Goal: Task Accomplishment & Management: Use online tool/utility

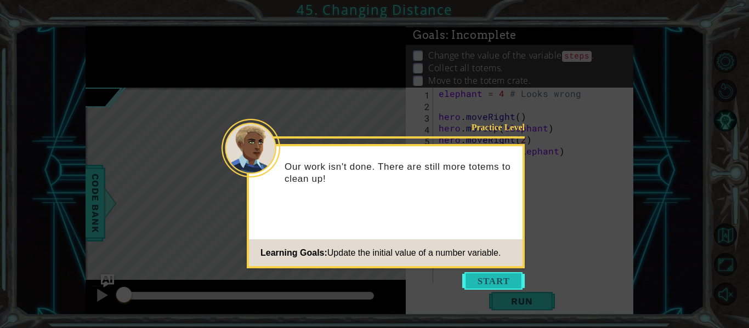
click at [517, 281] on button "Start" at bounding box center [493, 281] width 62 height 18
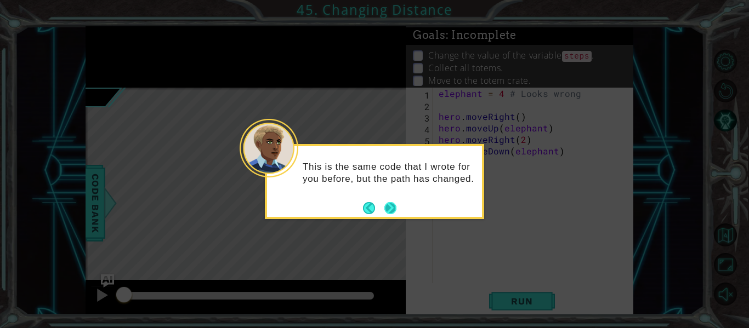
click at [392, 212] on button "Next" at bounding box center [390, 208] width 12 height 12
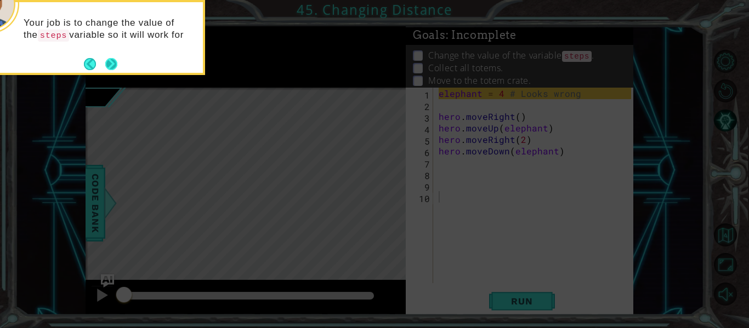
click at [112, 62] on button "Next" at bounding box center [111, 64] width 12 height 12
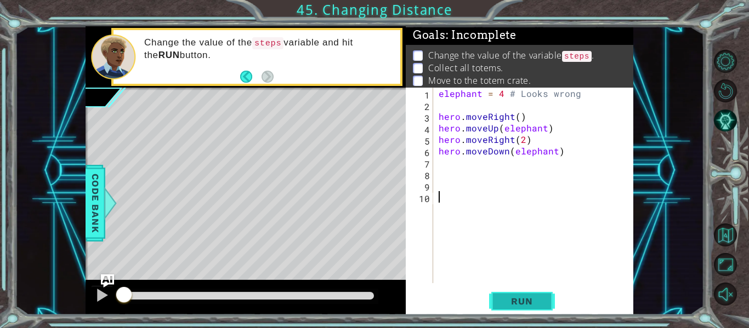
click at [536, 301] on span "Run" at bounding box center [521, 301] width 43 height 11
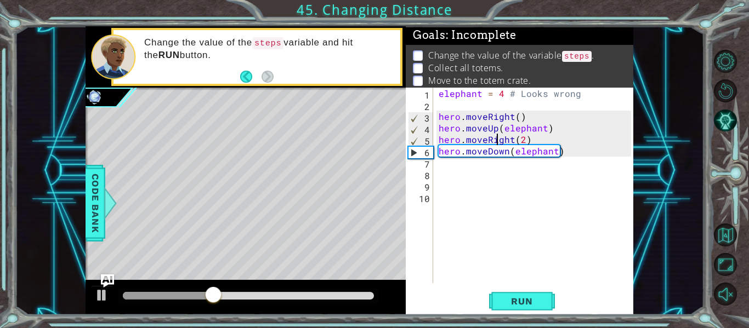
click at [495, 144] on div "elephant = 4 # Looks wrong hero . moveRight ( ) hero . moveUp ( elephant ) hero…" at bounding box center [536, 197] width 200 height 219
click at [495, 129] on div "elephant = 4 # Looks wrong hero . moveRight ( ) hero . moveUp ( elephant ) hero…" at bounding box center [536, 197] width 200 height 219
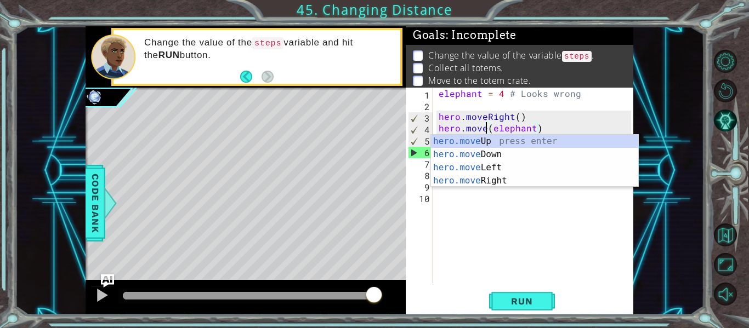
click at [670, 224] on div "1 ההההההההההההההההההההההההההההההההההההההההההההההההההההההההההההההההההההההההההההה…" at bounding box center [359, 170] width 689 height 289
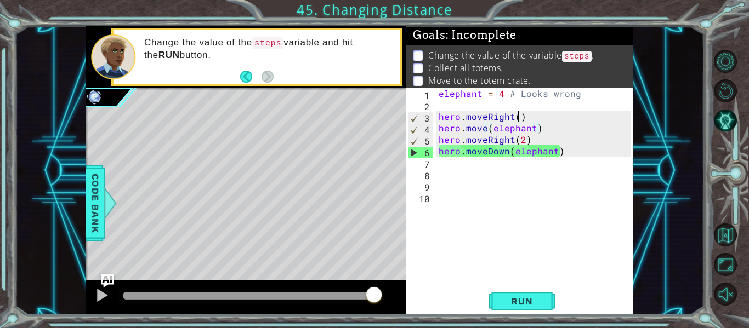
click at [516, 116] on div "elephant = 4 # Looks wrong hero . moveRight ( ) hero . move ( elephant ) hero .…" at bounding box center [536, 197] width 200 height 219
click at [504, 296] on span "Run" at bounding box center [521, 301] width 43 height 11
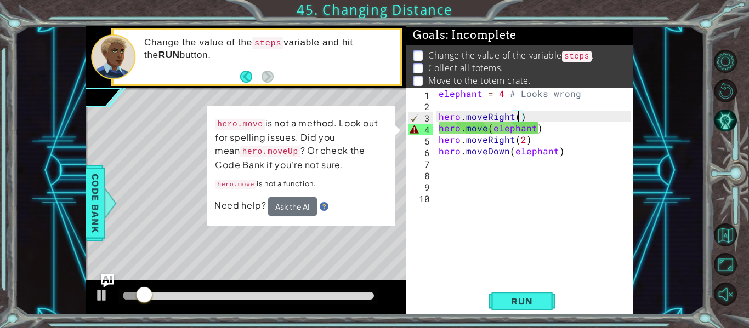
scroll to position [0, 5]
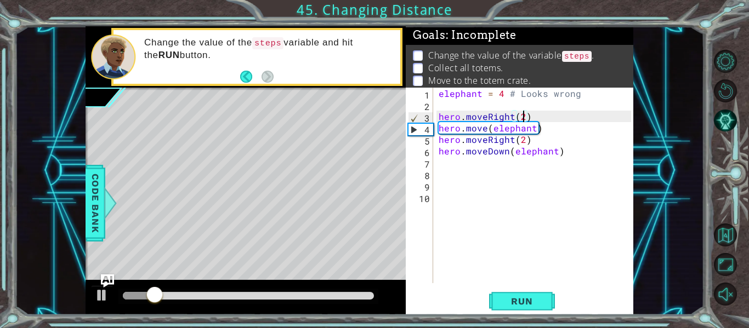
click at [653, 153] on div "1 ההההההההההההההההההההההההההההההההההההההההההההההההההההההההההההההההההההההההההההה…" at bounding box center [359, 170] width 689 height 289
click at [483, 129] on div "elephant = 4 # Looks wrong hero . moveRight ( 2 ) hero . move ( elephant ) hero…" at bounding box center [536, 197] width 200 height 219
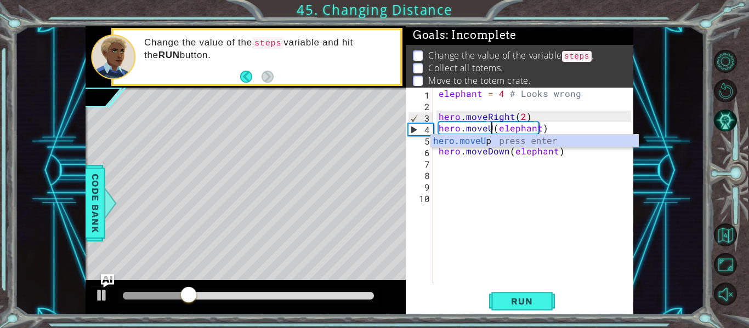
scroll to position [0, 4]
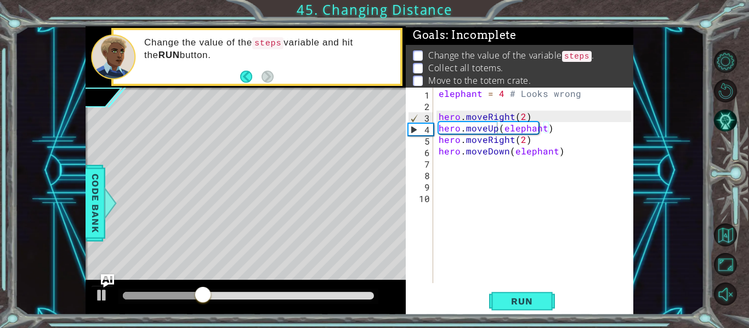
click at [653, 228] on div "1 ההההההההההההההההההההההההההההההההההההההההההההההההההההההההההההההההההההההההההההה…" at bounding box center [359, 170] width 689 height 289
click at [492, 140] on div "elephant = 4 # Looks wrong hero . moveRight ( 2 ) hero . moveUp ( elephant ) he…" at bounding box center [536, 197] width 200 height 219
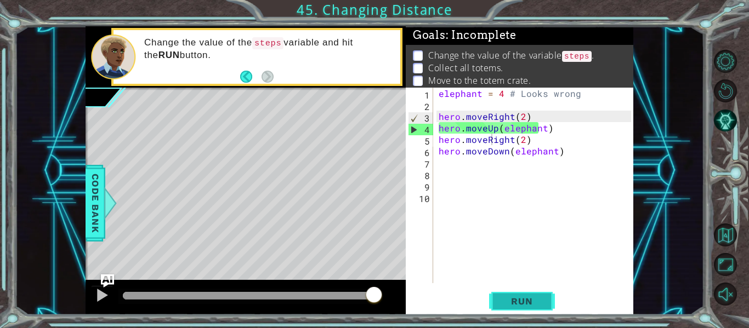
click at [514, 307] on span "Run" at bounding box center [521, 301] width 43 height 11
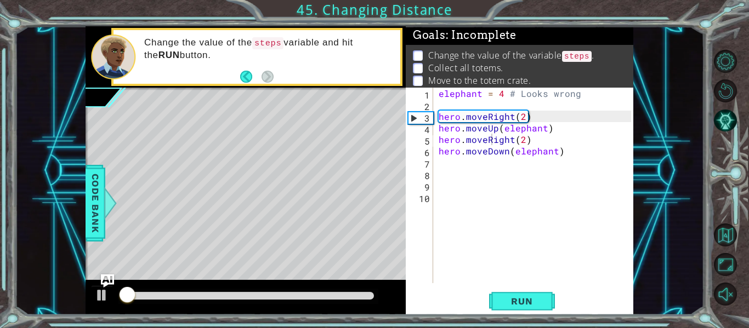
click at [693, 280] on div "1 ההההההההההההההההההההההההההההההההההההההההההההההההההההההההההההההההההההההההההההה…" at bounding box center [359, 170] width 689 height 289
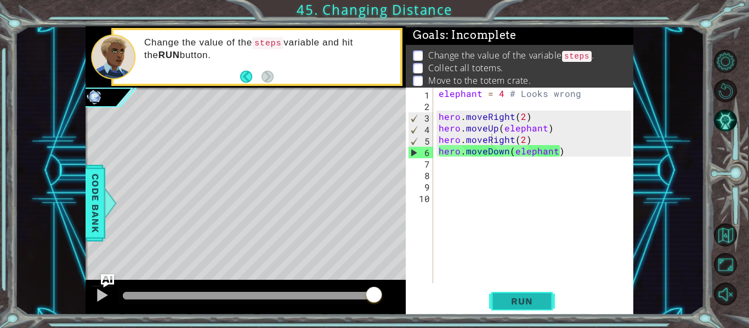
click at [537, 298] on span "Run" at bounding box center [521, 301] width 43 height 11
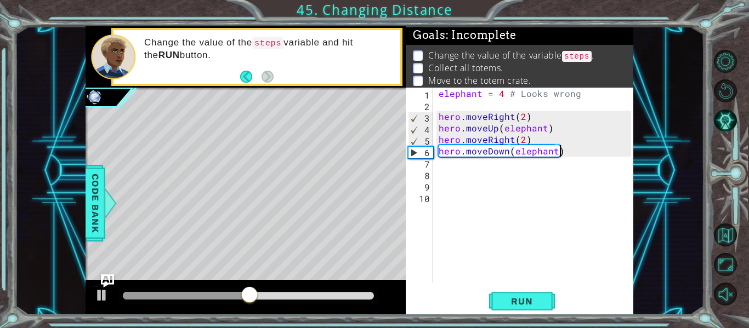
click at [558, 152] on div "elephant = 4 # Looks wrong hero . moveRight ( 2 ) hero . moveUp ( elephant ) he…" at bounding box center [536, 197] width 200 height 219
click at [557, 154] on div "elephant = 4 # Looks wrong hero . moveRight ( 2 ) hero . moveUp ( elephant ) he…" at bounding box center [536, 197] width 200 height 219
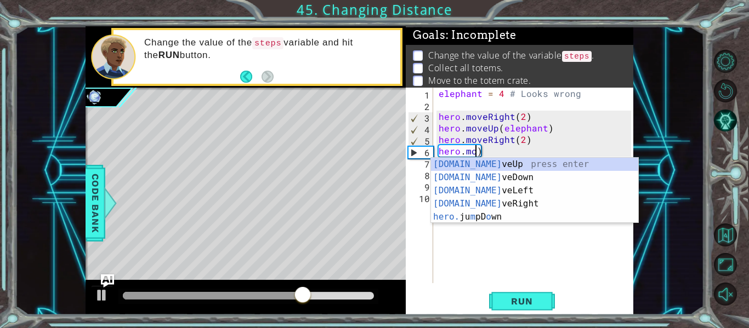
scroll to position [0, 2]
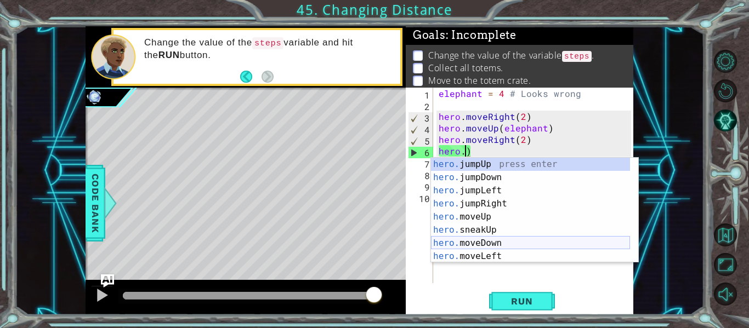
click at [488, 244] on div "hero. jumpUp press enter hero. jumpDown press enter hero. jumpLeft press enter …" at bounding box center [530, 224] width 199 height 132
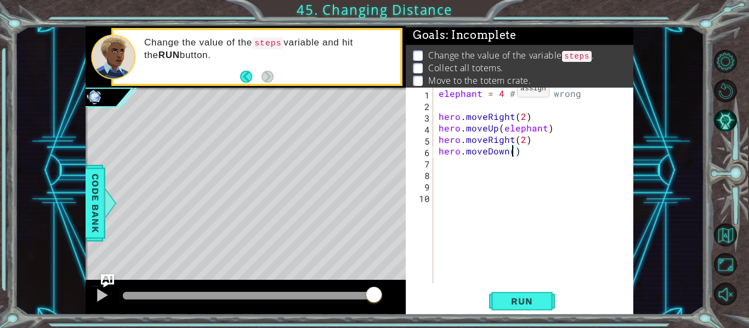
click at [503, 92] on div "elephant = 4 # Looks wrong hero . moveRight ( 2 ) hero . moveUp ( elephant ) he…" at bounding box center [536, 197] width 200 height 219
click at [665, 179] on div "1 ההההההההההההההההההההההההההההההההההההההההההההההההההההההההההההההההההההההההההההה…" at bounding box center [359, 170] width 689 height 289
click at [514, 96] on div "elephant = 3 # Looks wrong hero . moveRight ( 2 ) hero . moveUp ( elephant ) he…" at bounding box center [536, 197] width 200 height 219
click at [572, 97] on div "elephant = 3 Looks wrong hero . moveRight ( 2 ) hero . moveUp ( elephant ) hero…" at bounding box center [536, 197] width 200 height 219
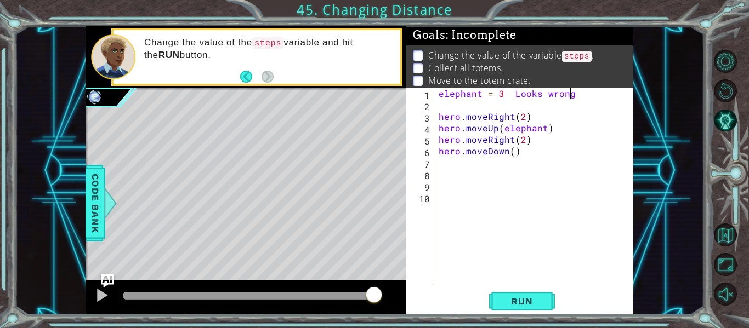
scroll to position [0, 8]
click at [510, 94] on div "elephant = 3 Looks wrong hero . moveRight ( 2 ) hero . moveUp ( elephant ) hero…" at bounding box center [536, 197] width 200 height 219
click at [666, 184] on div "1 ההההההההההההההההההההההההההההההההההההההההההההההההההההההההההההההההההההההההההההה…" at bounding box center [359, 170] width 689 height 289
click at [503, 301] on span "Run" at bounding box center [521, 301] width 43 height 11
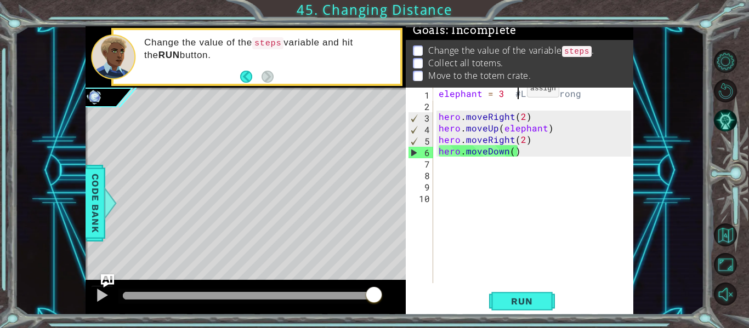
scroll to position [12, 0]
click at [478, 98] on div "elephant = 3 #Looks wrong hero . moveRight ( 2 ) hero . moveUp ( elephant ) her…" at bounding box center [536, 197] width 200 height 219
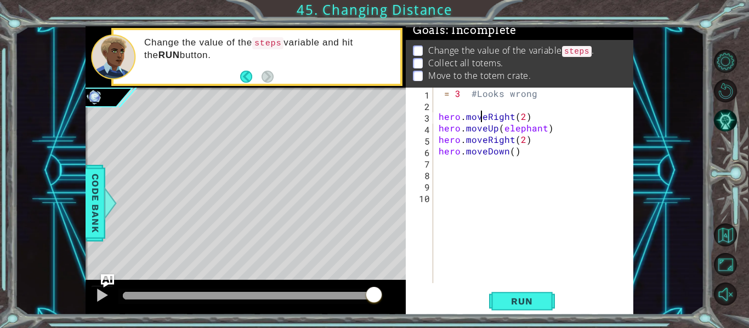
click at [478, 117] on div "= 3 #Looks wrong hero . moveRight ( 2 ) hero . moveUp ( elephant ) hero . moveR…" at bounding box center [536, 197] width 200 height 219
click at [440, 93] on div "= 3 #Looks wrong hero . moveRight ( 2 ) hero . moveUp ( elephant ) hero . moveR…" at bounding box center [536, 197] width 200 height 219
click at [544, 130] on div "steps = 3 #Looks wrong hero . moveRight ( 2 ) hero . moveUp ( elephant ) hero .…" at bounding box center [536, 197] width 200 height 219
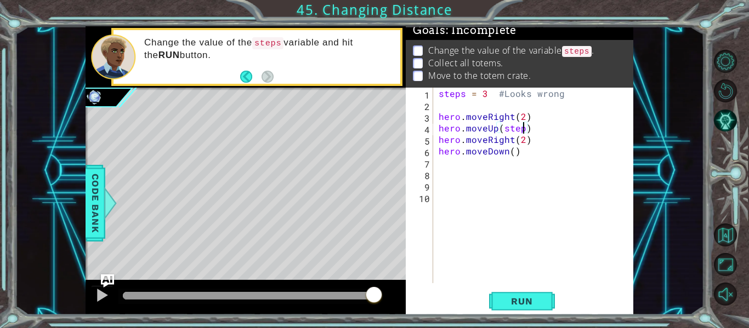
scroll to position [0, 5]
click at [523, 140] on div "steps = 3 #Looks wrong hero . moveRight ( 2 ) hero . moveUp ( steps ) hero . mo…" at bounding box center [536, 197] width 200 height 219
click at [523, 294] on button "Run" at bounding box center [522, 301] width 66 height 22
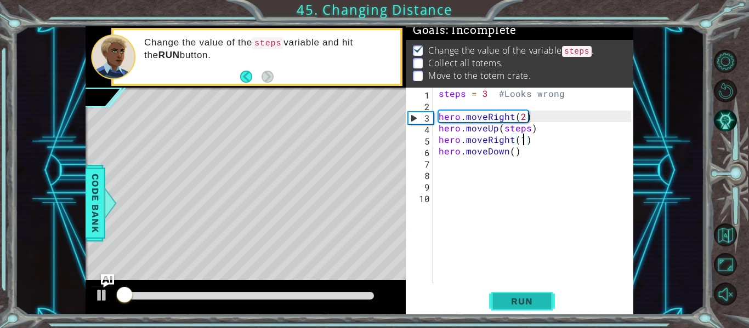
scroll to position [9, 0]
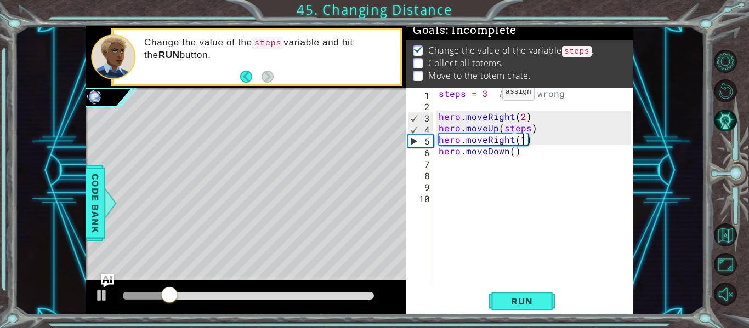
click at [489, 95] on div "steps = 3 #Looks wrong hero . moveRight ( 2 ) hero . moveUp ( steps ) hero . mo…" at bounding box center [536, 197] width 200 height 219
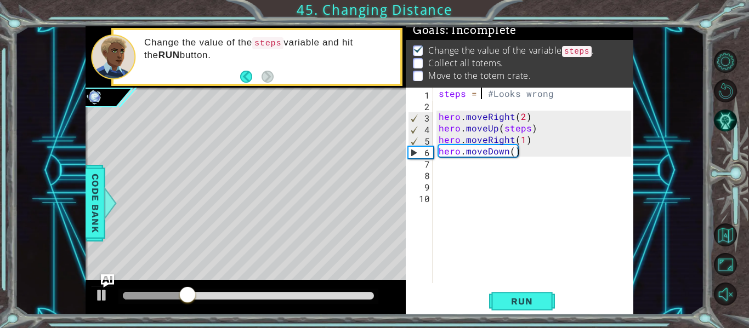
scroll to position [0, 3]
click at [527, 132] on div "steps = 2 #Looks wrong hero . moveRight ( 2 ) hero . moveUp ( steps ) hero . mo…" at bounding box center [536, 197] width 200 height 219
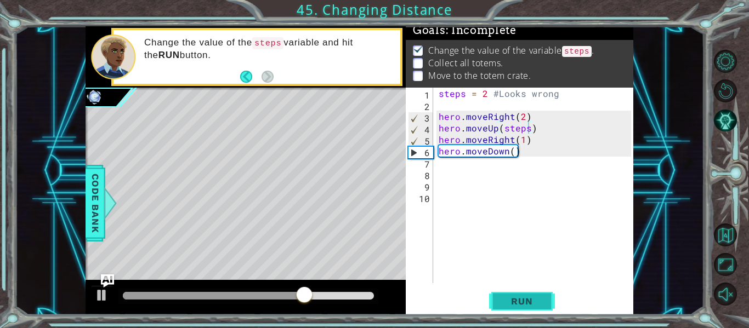
click at [538, 300] on span "Run" at bounding box center [521, 301] width 43 height 11
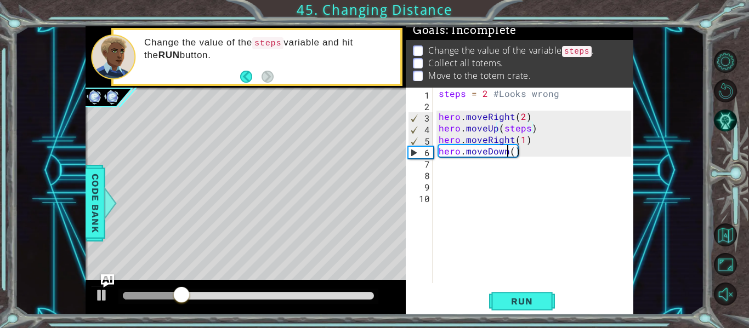
click at [506, 152] on div "steps = 2 #Looks wrong hero . moveRight ( 2 ) hero . moveUp ( steps ) hero . mo…" at bounding box center [536, 197] width 200 height 219
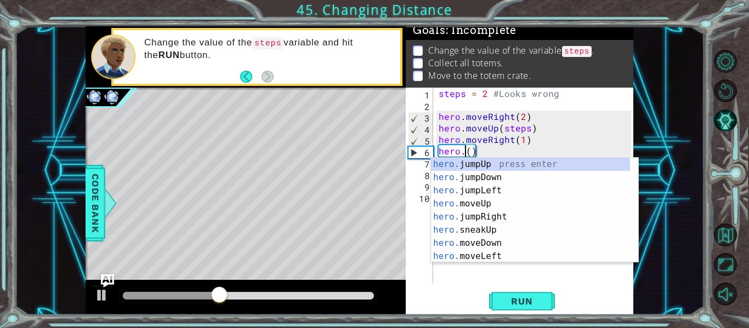
scroll to position [0, 2]
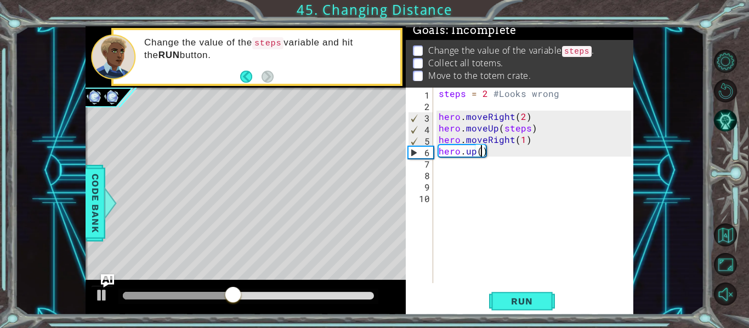
click at [479, 152] on div "steps = 2 #Looks wrong hero . moveRight ( 2 ) hero . moveUp ( steps ) hero . mo…" at bounding box center [536, 197] width 200 height 219
type textarea "hero.up(1)"
click at [461, 170] on div "steps = 2 #Looks wrong hero . moveRight ( 2 ) hero . moveUp ( steps ) hero . mo…" at bounding box center [536, 197] width 200 height 219
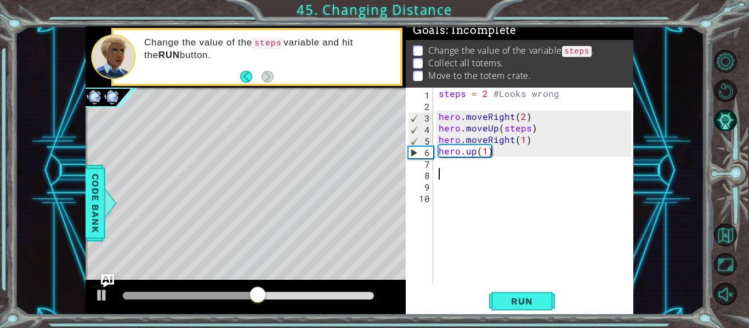
click at [464, 155] on div "steps = 2 #Looks wrong hero . moveRight ( 2 ) hero . moveUp ( steps ) hero . mo…" at bounding box center [536, 197] width 200 height 219
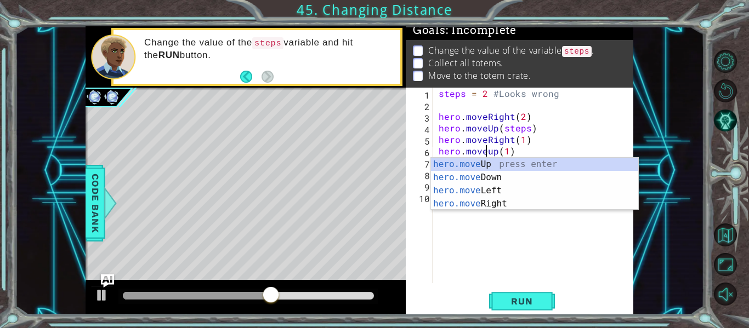
scroll to position [0, 3]
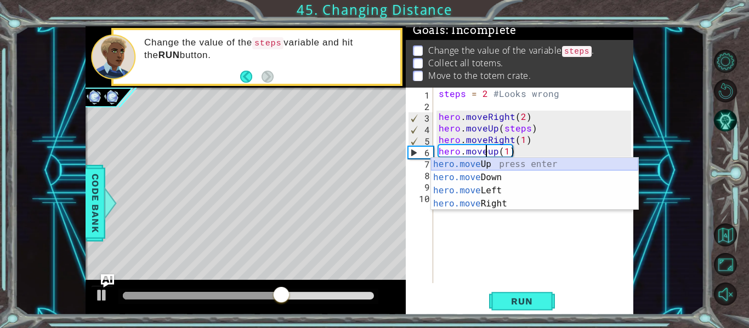
click at [489, 159] on div "hero.move Up press enter hero.move Down press enter hero.move Left press enter …" at bounding box center [534, 197] width 207 height 79
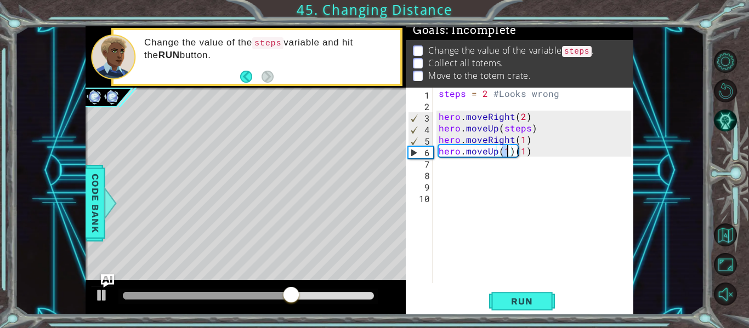
click at [528, 152] on div "steps = 2 #Looks wrong hero . moveRight ( 2 ) hero . moveUp ( steps ) hero . mo…" at bounding box center [536, 197] width 200 height 219
type textarea "hero.moveUp(1)"
click at [443, 163] on div "steps = 2 #Looks wrong hero . moveRight ( 2 ) hero . moveUp ( steps ) hero . mo…" at bounding box center [536, 197] width 200 height 219
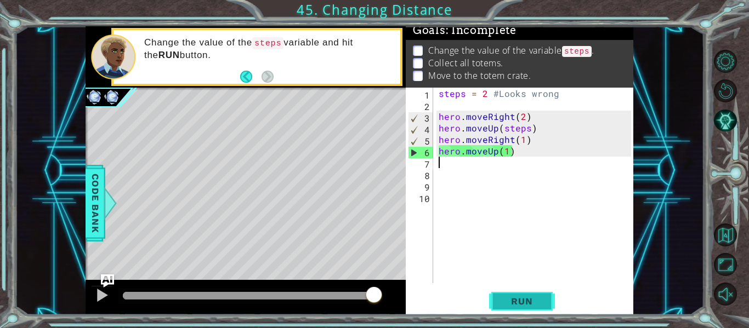
click at [510, 294] on button "Run" at bounding box center [522, 301] width 66 height 22
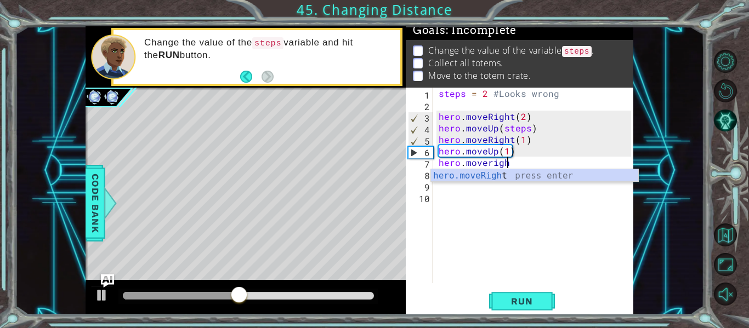
scroll to position [0, 4]
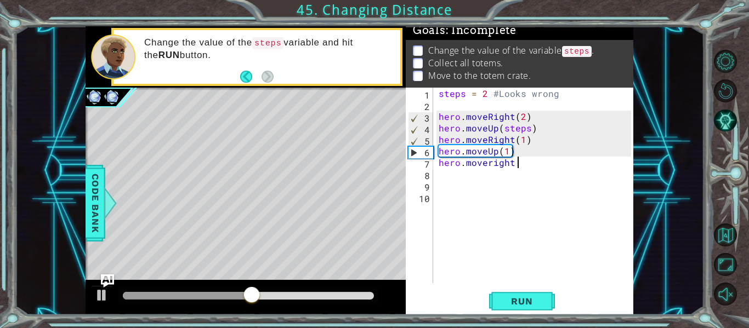
click at [489, 162] on div "steps = 2 #Looks wrong hero . moveRight ( 2 ) hero . moveUp ( steps ) hero . mo…" at bounding box center [536, 197] width 200 height 219
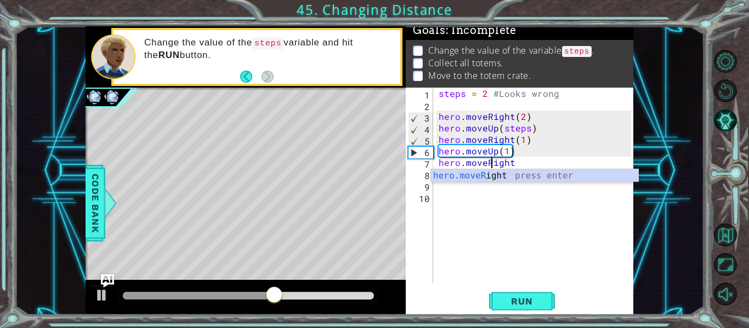
click at [513, 163] on div "steps = 2 #Looks wrong hero . moveRight ( 2 ) hero . moveUp ( steps ) hero . mo…" at bounding box center [536, 197] width 200 height 219
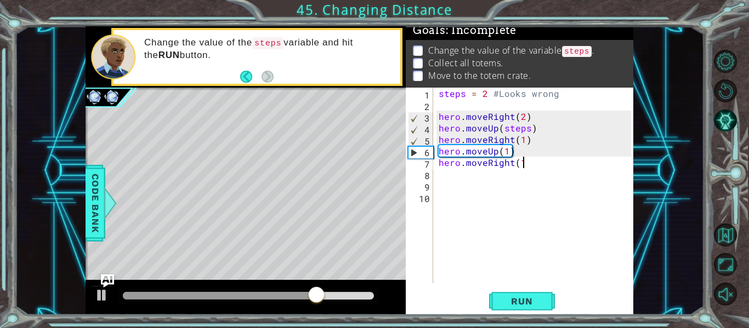
type textarea "hero.moveRight(1)"
click at [467, 173] on div "steps = 2 #Looks wrong hero . moveRight ( 2 ) hero . moveUp ( steps ) hero . mo…" at bounding box center [536, 197] width 200 height 219
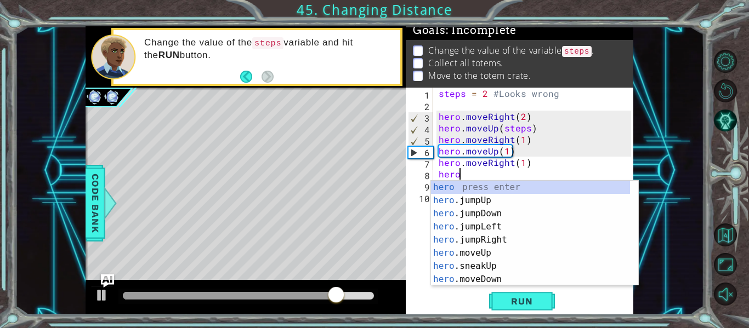
scroll to position [0, 1]
click at [487, 243] on div "hero. jumpUp press enter hero. jumpDown press enter hero. jumpLeft press enter …" at bounding box center [530, 247] width 199 height 132
type textarea "hero.moveUp(1)"
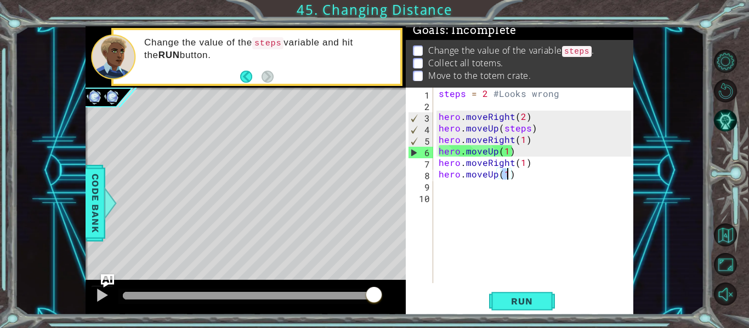
click at [440, 187] on div "steps = 2 #Looks wrong hero . moveRight ( 2 ) hero . moveUp ( steps ) hero . mo…" at bounding box center [536, 197] width 200 height 219
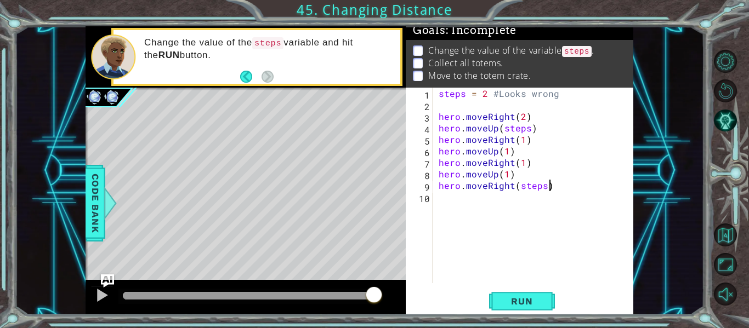
scroll to position [0, 7]
type textarea "hero.moveRight(steps)"
click at [519, 299] on span "Run" at bounding box center [521, 301] width 43 height 11
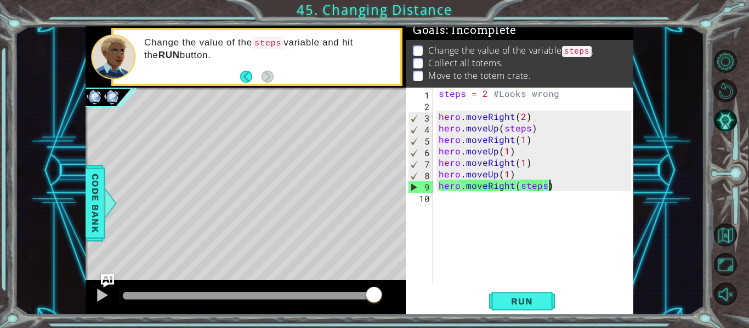
click at [440, 201] on div "steps = 2 #Looks wrong hero . moveRight ( 2 ) hero . moveUp ( steps ) hero . mo…" at bounding box center [536, 197] width 200 height 219
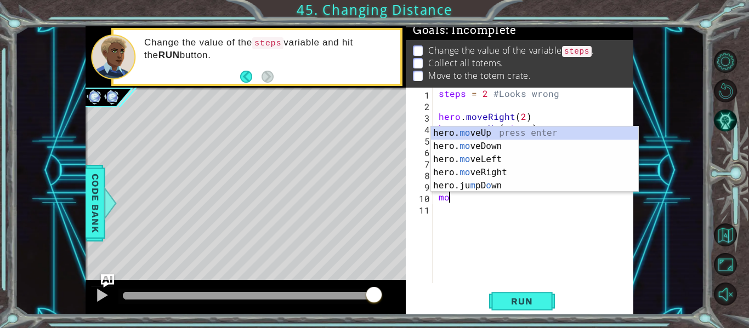
scroll to position [0, 0]
type textarea "m"
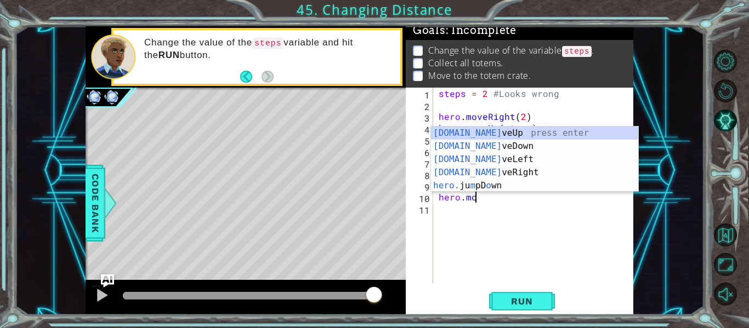
scroll to position [0, 2]
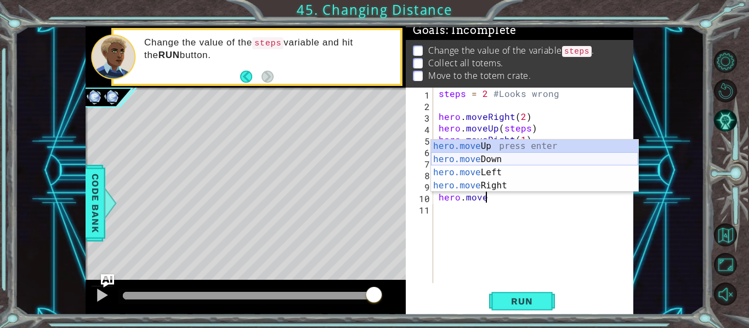
click at [489, 158] on div "hero.move Up press enter hero.move Down press enter hero.move Left press enter …" at bounding box center [534, 179] width 207 height 79
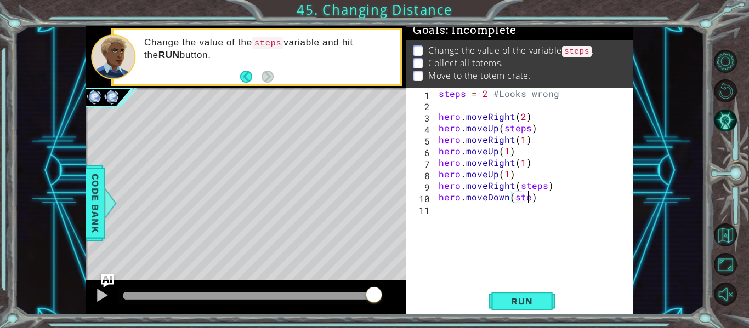
type textarea "hero.moveDown(steps)"
click at [450, 220] on div "steps = 2 #Looks wrong hero . moveRight ( 2 ) hero . moveUp ( steps ) hero . mo…" at bounding box center [536, 197] width 200 height 219
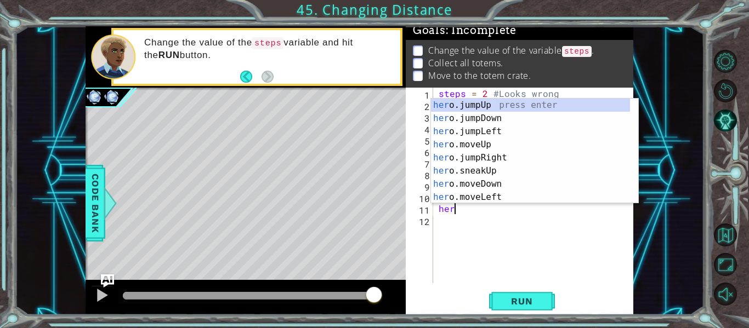
scroll to position [0, 1]
click at [482, 180] on div "hero. jumpUp press enter hero. jumpDown press enter hero. jumpLeft press enter …" at bounding box center [530, 165] width 199 height 132
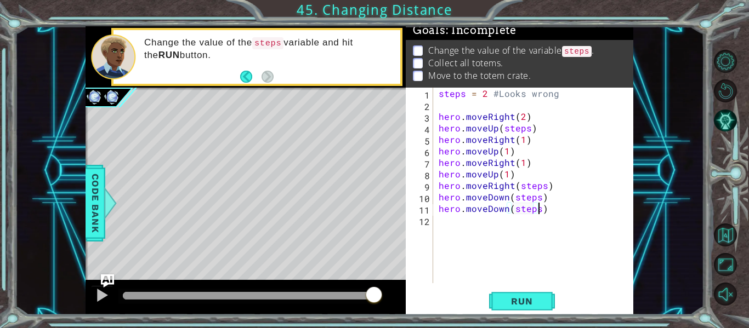
scroll to position [0, 6]
type textarea "hero.moveDown(steps)"
click at [550, 299] on button "Run" at bounding box center [522, 301] width 66 height 22
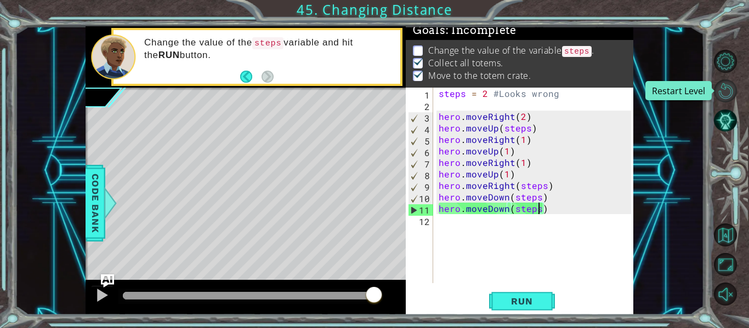
click at [727, 91] on button "Restart Level" at bounding box center [725, 90] width 23 height 23
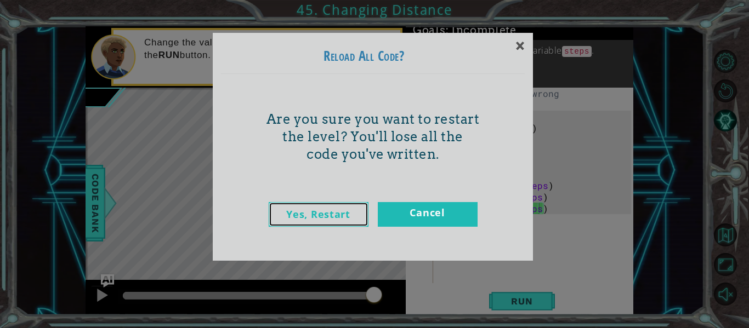
click at [324, 209] on link "Yes, Restart" at bounding box center [319, 214] width 100 height 25
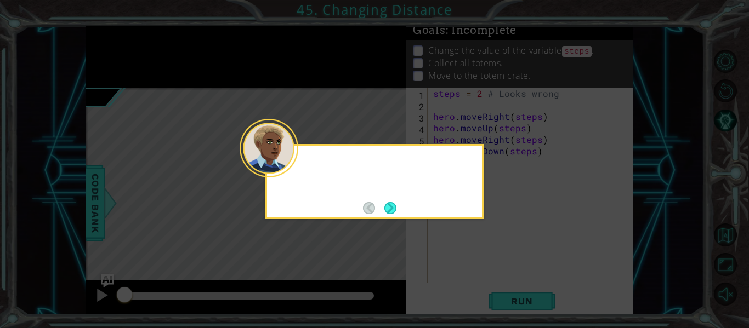
scroll to position [0, 0]
click at [393, 204] on button "Next" at bounding box center [390, 208] width 12 height 12
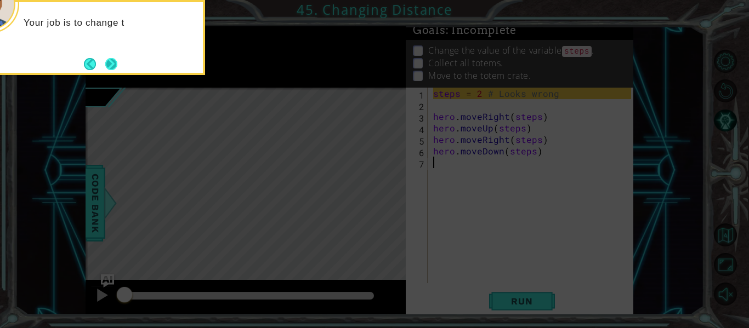
click at [107, 58] on button "Next" at bounding box center [111, 64] width 12 height 12
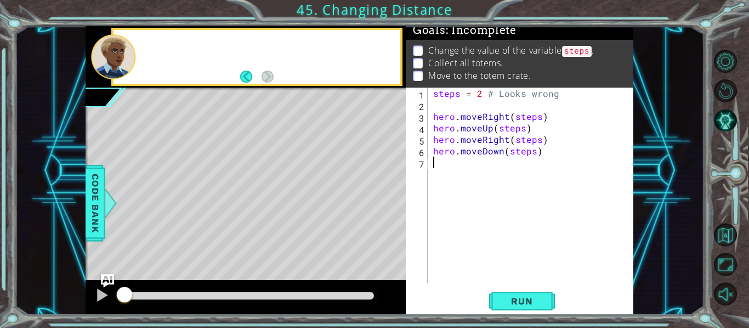
click at [107, 55] on div at bounding box center [113, 57] width 44 height 45
click at [507, 248] on div "steps = 2 # Looks wrong hero . moveRight ( steps ) hero . moveUp ( steps ) hero…" at bounding box center [534, 197] width 206 height 219
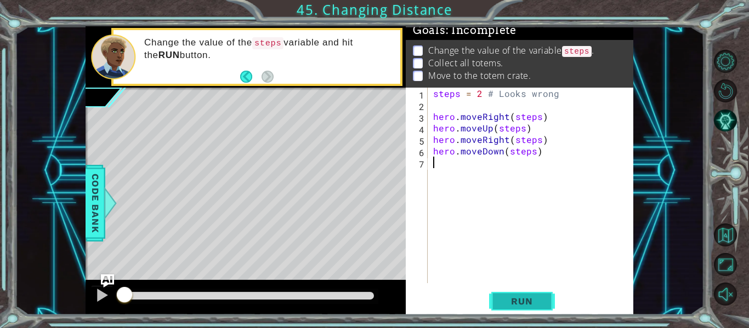
click at [542, 298] on span "Run" at bounding box center [521, 301] width 43 height 11
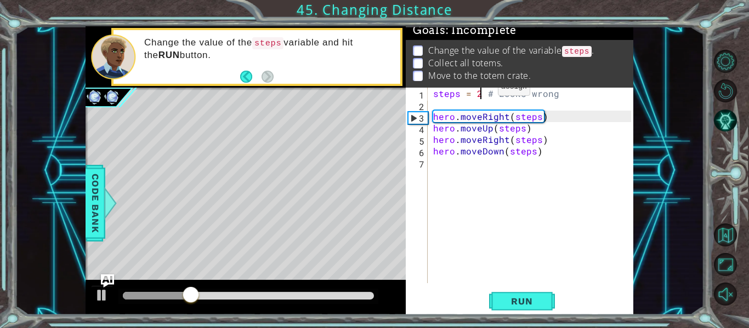
click at [479, 90] on div "steps = 2 # Looks wrong hero . moveRight ( steps ) hero . moveUp ( steps ) hero…" at bounding box center [534, 197] width 206 height 219
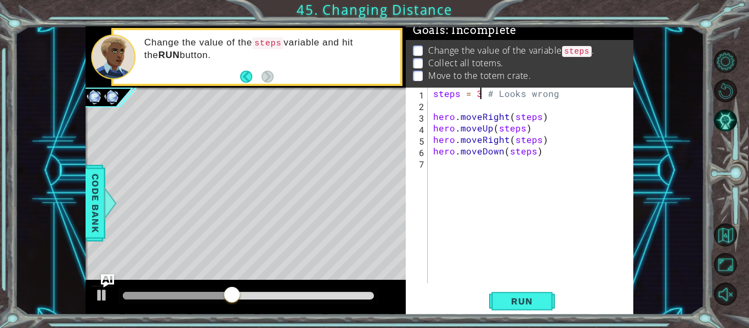
scroll to position [0, 3]
type textarea "steps = 3 # Looks wrong"
click at [521, 299] on span "Run" at bounding box center [521, 301] width 43 height 11
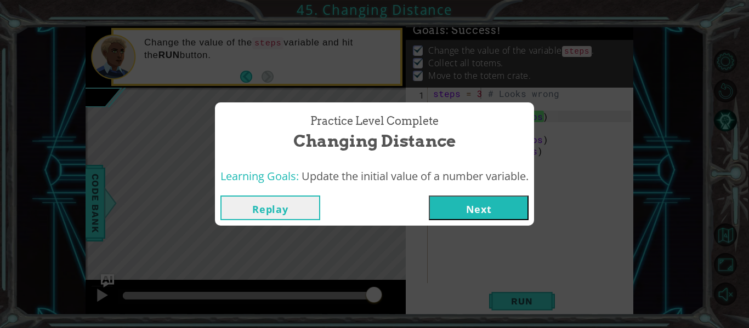
click at [467, 214] on button "Next" at bounding box center [479, 208] width 100 height 25
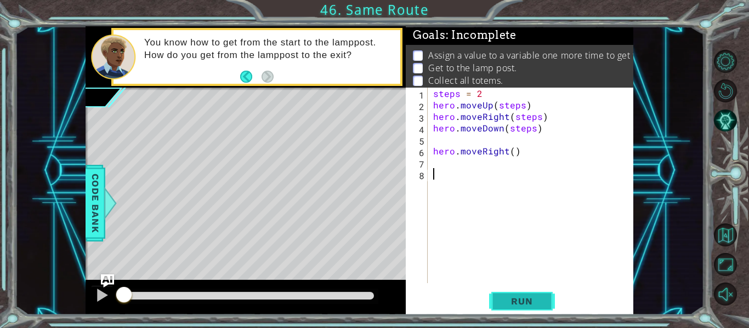
click at [510, 300] on span "Run" at bounding box center [521, 301] width 43 height 11
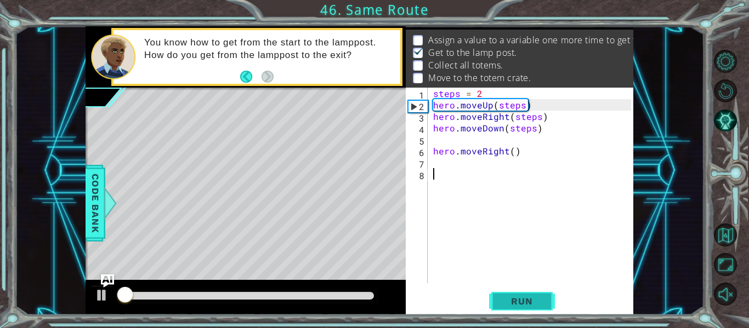
scroll to position [16, 0]
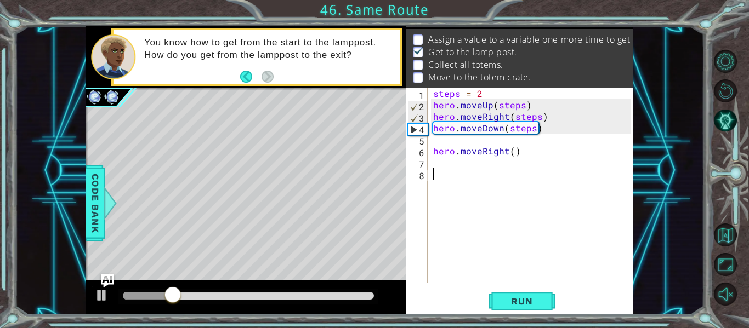
click at [502, 91] on div "steps = 2 hero . moveUp ( steps ) hero . moveRight ( steps ) hero . moveDown ( …" at bounding box center [534, 197] width 206 height 219
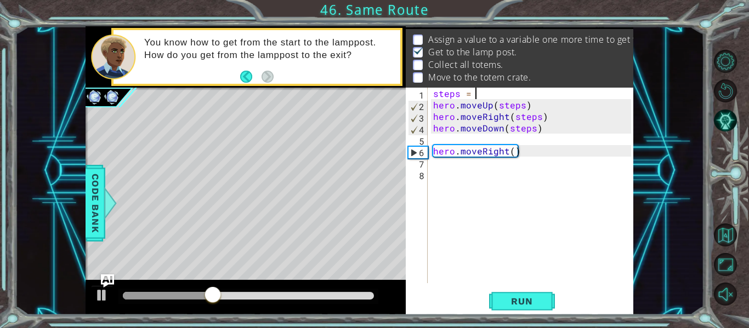
type textarea "steps = 4"
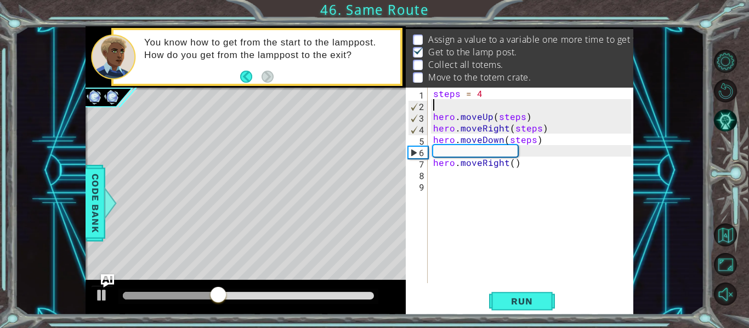
scroll to position [0, 0]
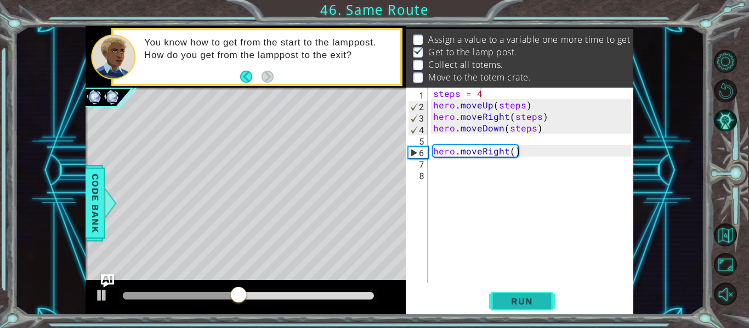
click at [495, 300] on button "Run" at bounding box center [522, 301] width 66 height 22
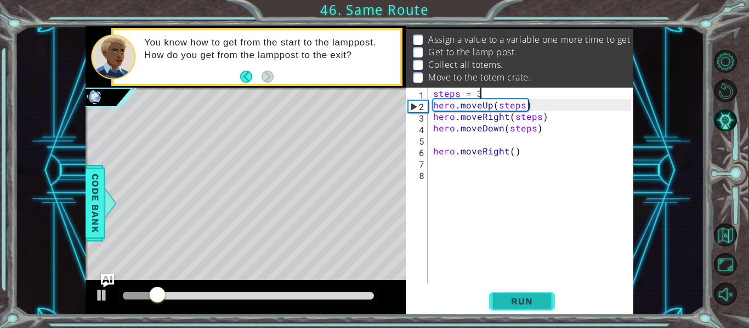
scroll to position [0, 2]
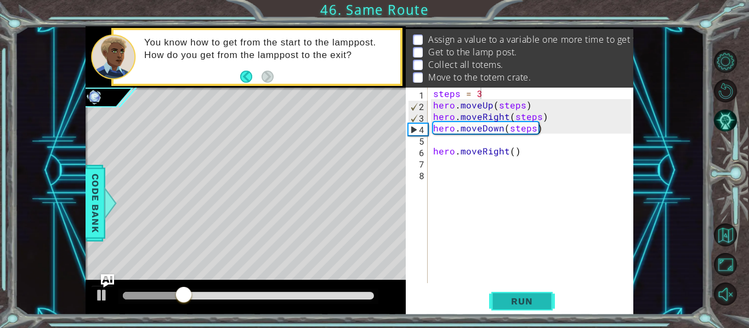
click at [498, 295] on button "Run" at bounding box center [522, 301] width 66 height 22
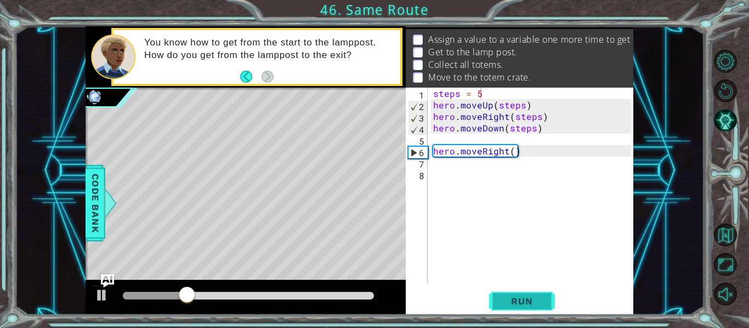
click at [510, 299] on span "Run" at bounding box center [521, 301] width 43 height 11
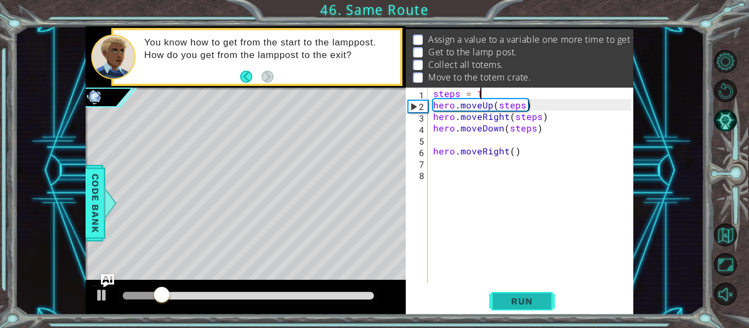
click at [530, 299] on span "Run" at bounding box center [521, 301] width 43 height 11
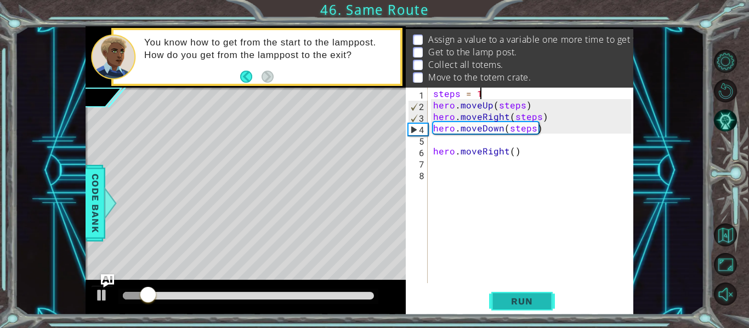
type textarea "steps ="
